Goal: Check status

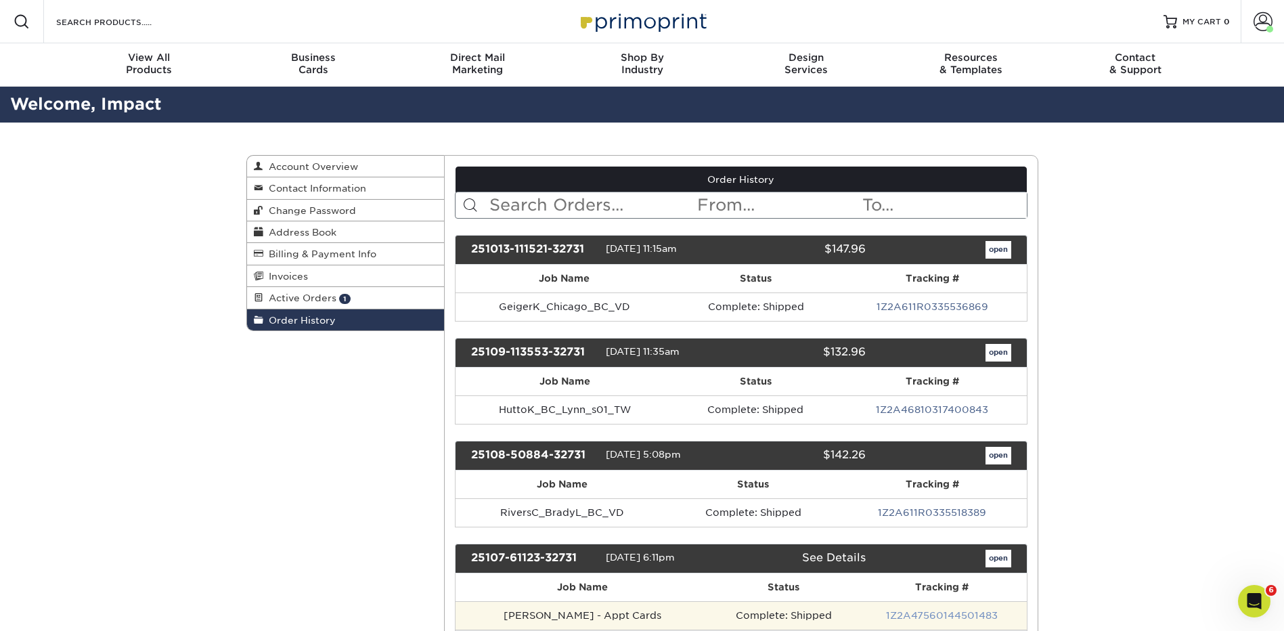
click at [953, 612] on link "1Z2A47560144501483" at bounding box center [942, 615] width 112 height 11
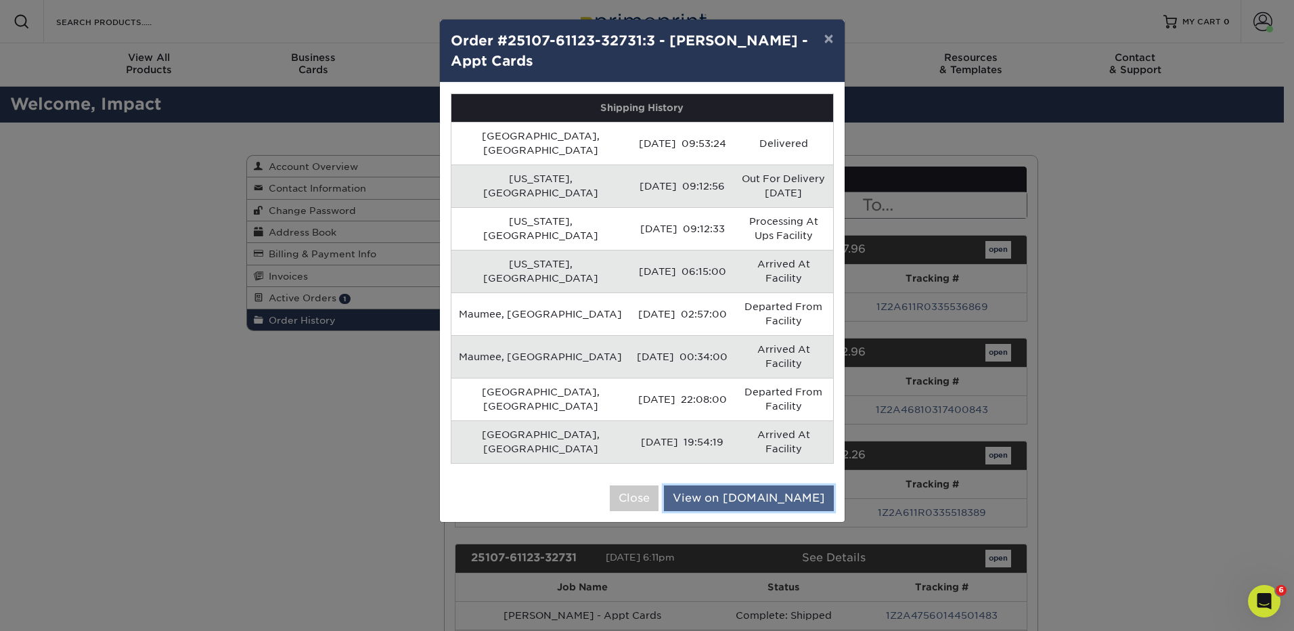
click at [744, 485] on link "View on UPS.com" at bounding box center [749, 498] width 170 height 26
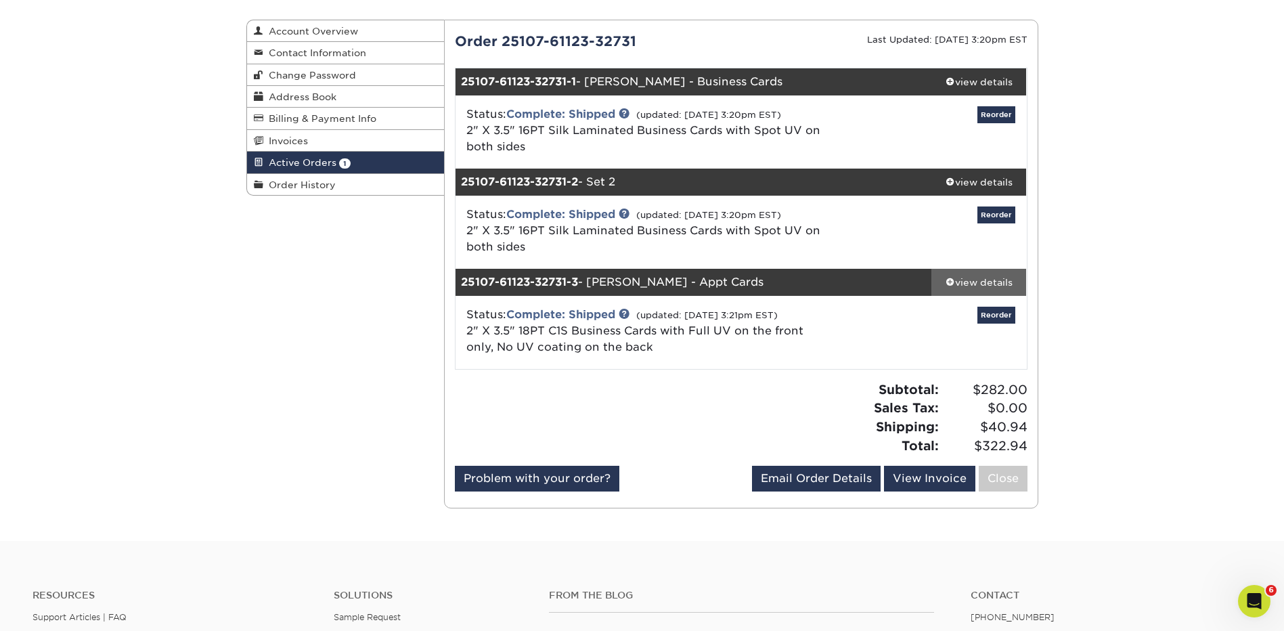
click at [962, 284] on div "view details" at bounding box center [978, 282] width 95 height 14
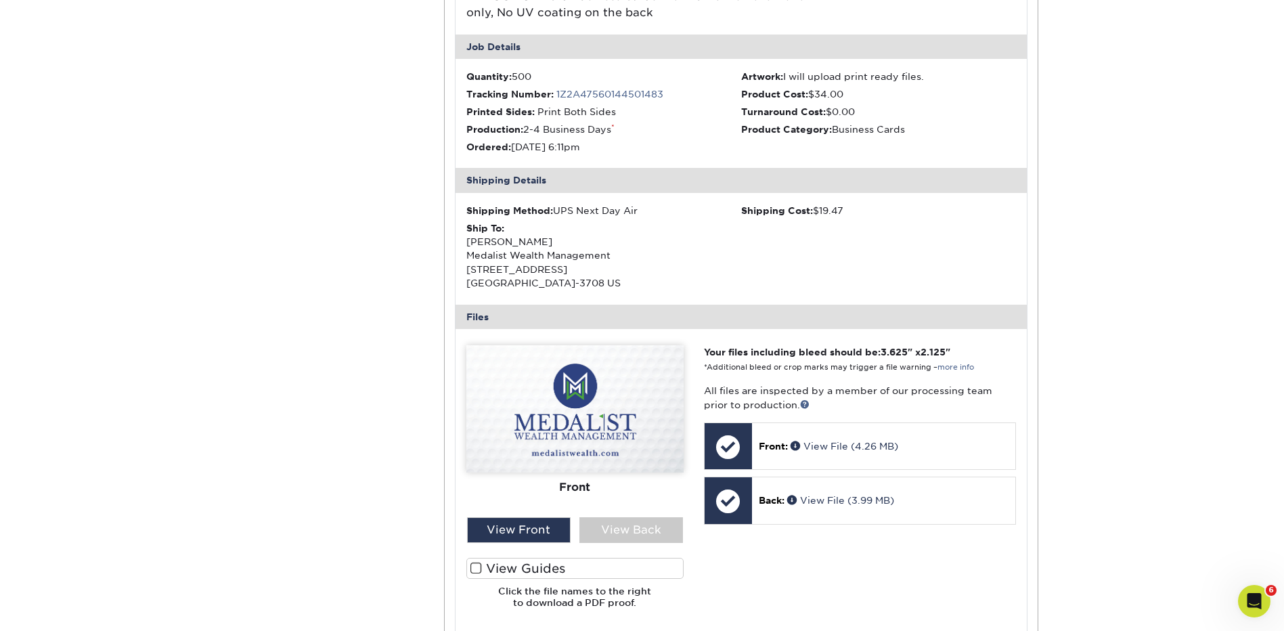
scroll to position [338, 0]
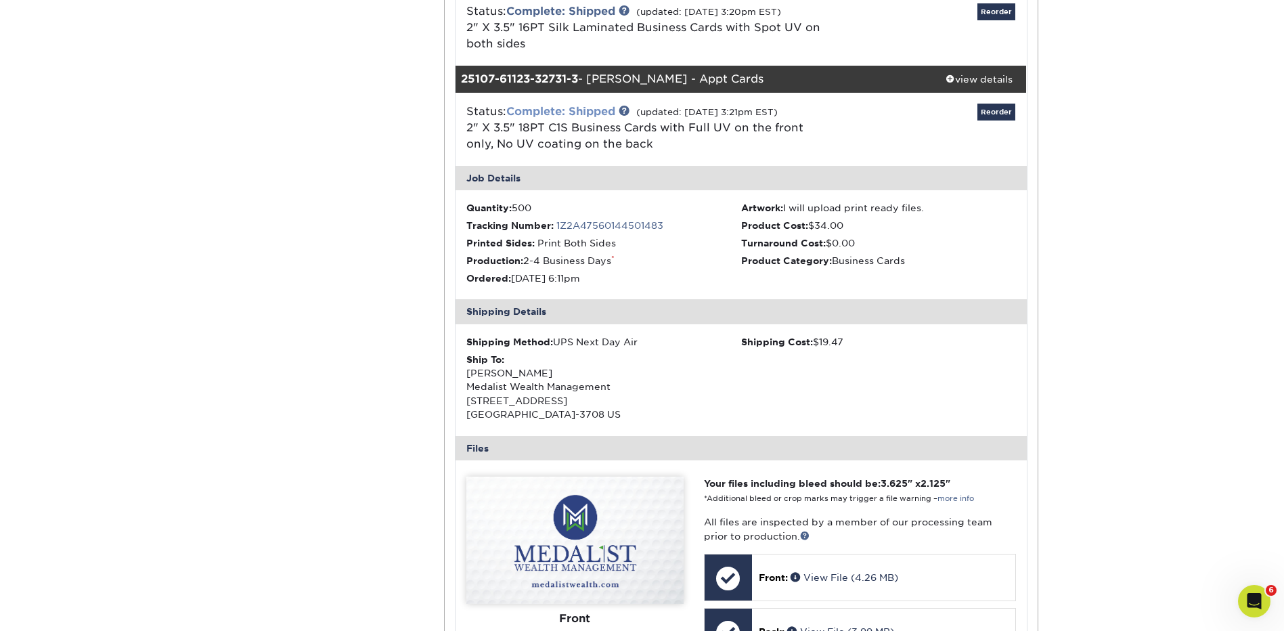
click at [593, 110] on link "Complete: Shipped" at bounding box center [560, 111] width 109 height 13
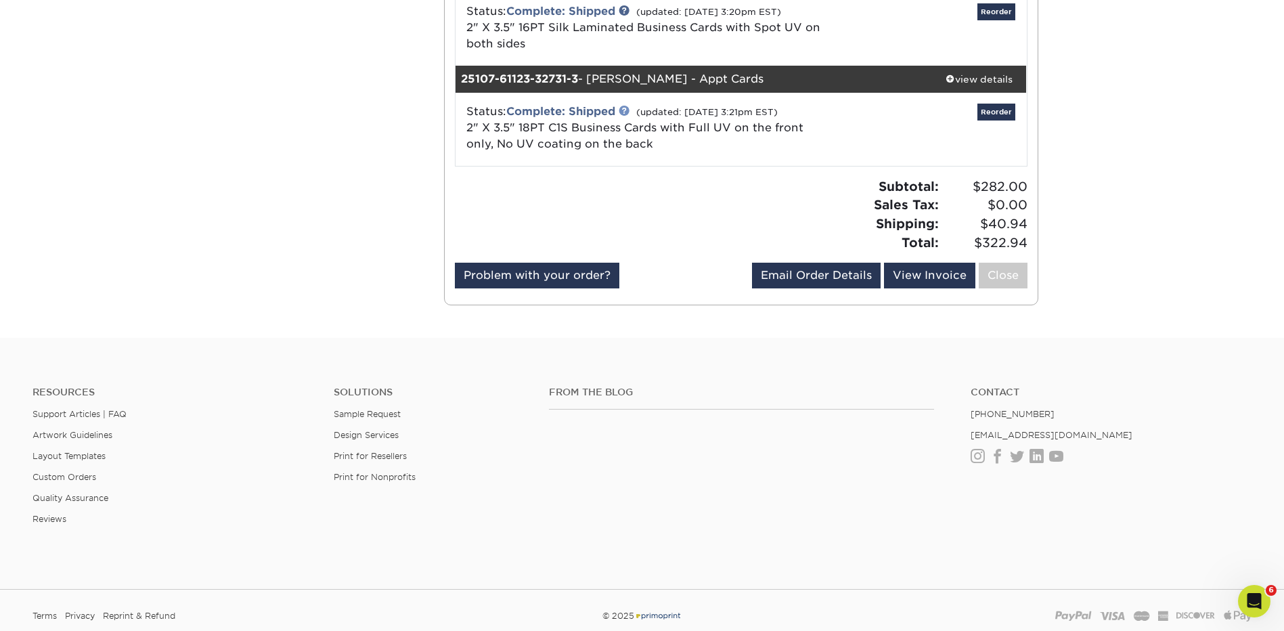
click at [629, 110] on link at bounding box center [624, 110] width 11 height 11
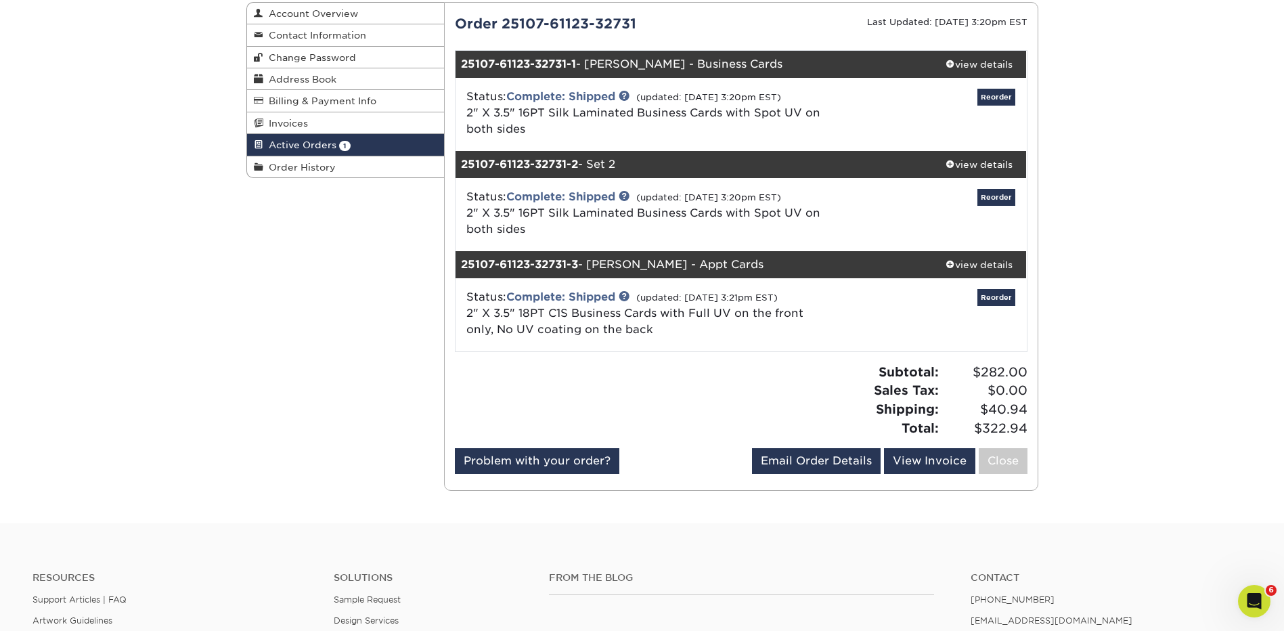
scroll to position [135, 0]
